Goal: Check status: Check status

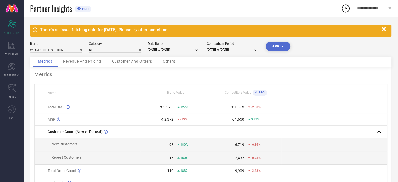
click at [169, 42] on div "Date Range" at bounding box center [174, 44] width 52 height 4
click at [173, 47] on input "[DATE] to [DATE]" at bounding box center [174, 49] width 52 height 5
select select "7"
select select "2025"
select select "8"
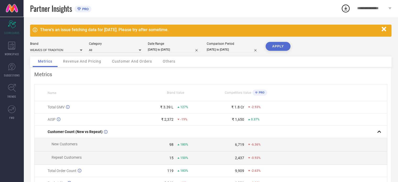
select select "2025"
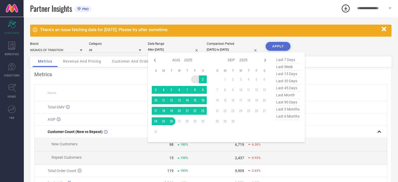
click at [194, 79] on td "1" at bounding box center [195, 79] width 8 height 8
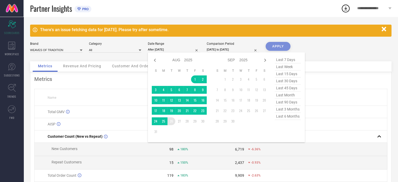
type input "[DATE] to [DATE]"
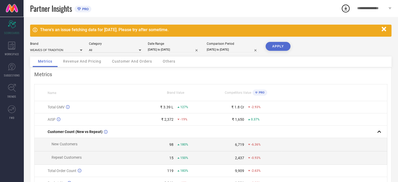
click at [279, 45] on button "APPLY" at bounding box center [277, 46] width 25 height 9
